Goal: Complete application form: Complete application form

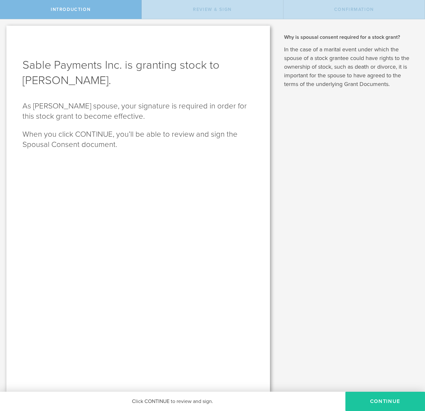
scroll to position [0, 0]
click at [378, 400] on button "CONTINUE" at bounding box center [385, 401] width 80 height 19
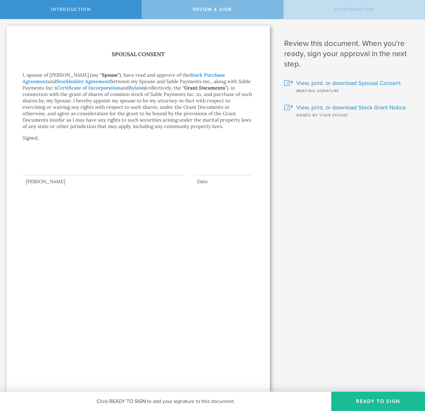
scroll to position [0, 0]
drag, startPoint x: 49, startPoint y: 156, endPoint x: 131, endPoint y: 182, distance: 86.1
click at [131, 182] on div "[PERSON_NAME] Date" at bounding box center [137, 166] width 231 height 35
click at [71, 170] on div at bounding box center [103, 162] width 162 height 26
click at [47, 164] on div at bounding box center [103, 162] width 162 height 26
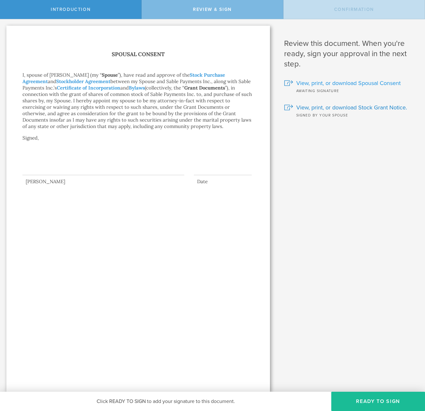
click at [305, 84] on span "View, print, or download Spousal Consent" at bounding box center [348, 83] width 104 height 8
drag, startPoint x: 77, startPoint y: 160, endPoint x: 160, endPoint y: 181, distance: 85.1
click at [161, 182] on div "[PERSON_NAME] Date" at bounding box center [137, 166] width 231 height 35
click at [73, 156] on div at bounding box center [103, 162] width 162 height 26
click at [362, 396] on button "Ready to Sign" at bounding box center [378, 401] width 94 height 19
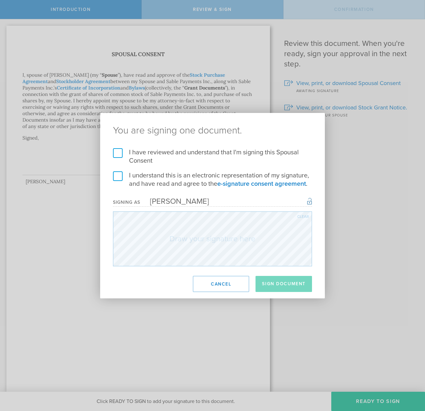
click at [121, 153] on label "I have reviewed and understand that I'm signing this Spousal Consent" at bounding box center [212, 156] width 199 height 17
click at [0, 0] on input "I have reviewed and understand that I'm signing this Spousal Consent" at bounding box center [0, 0] width 0 height 0
click at [117, 174] on label "I understand this is an electronic representation of my signature, and have rea…" at bounding box center [212, 179] width 199 height 17
click at [0, 0] on input "I understand this is an electronic representation of my signature, and have rea…" at bounding box center [0, 0] width 0 height 0
click at [275, 287] on button "Sign Document" at bounding box center [283, 284] width 56 height 16
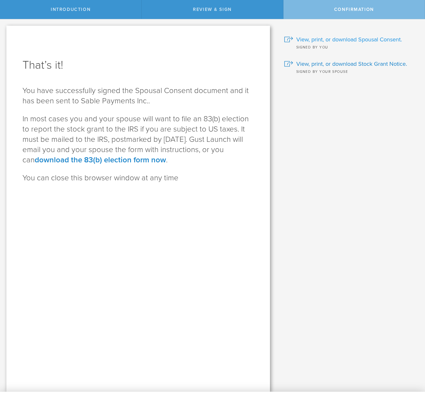
click at [350, 39] on span "View, print, or download Spousal Consent." at bounding box center [348, 39] width 105 height 8
